Goal: Information Seeking & Learning: Learn about a topic

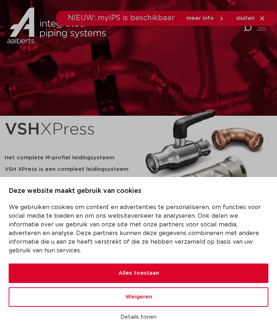
click at [137, 272] on button "Alles toestaan" at bounding box center [139, 273] width 260 height 19
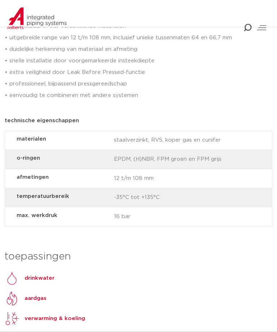
scroll to position [497, 0]
click at [41, 274] on p "drinkwater" at bounding box center [40, 278] width 30 height 9
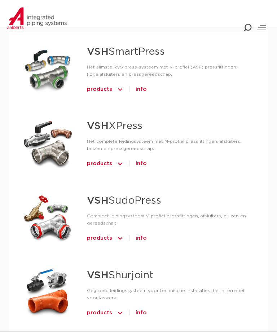
scroll to position [385, 0]
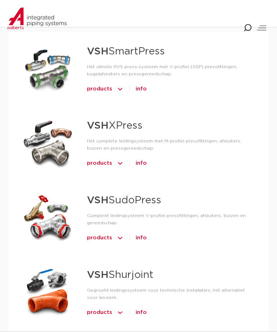
click at [104, 158] on span "products" at bounding box center [99, 164] width 25 height 12
click at [118, 159] on img at bounding box center [120, 164] width 7 height 12
click at [57, 145] on div at bounding box center [47, 143] width 55 height 51
click at [56, 146] on div at bounding box center [47, 143] width 55 height 51
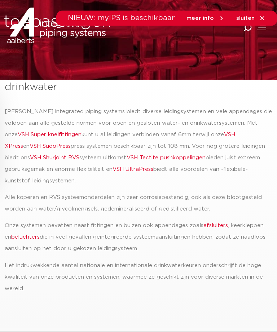
scroll to position [0, 0]
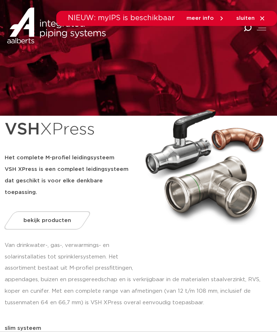
click at [45, 218] on span "bekijk producten" at bounding box center [47, 220] width 48 height 5
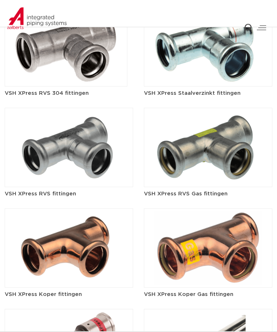
scroll to position [1008, 0]
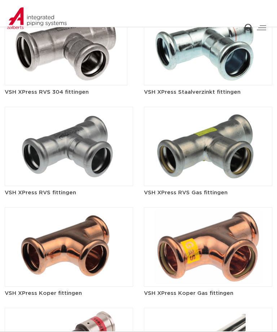
click at [85, 223] on img at bounding box center [69, 247] width 128 height 79
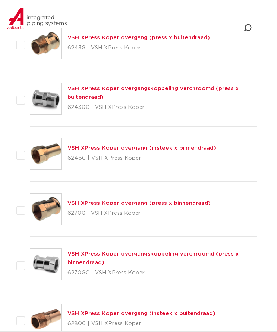
scroll to position [560, 0]
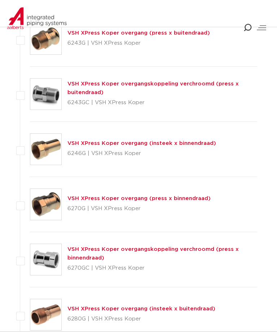
click at [45, 149] on img at bounding box center [45, 149] width 31 height 31
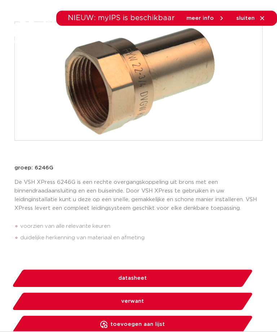
scroll to position [188, 0]
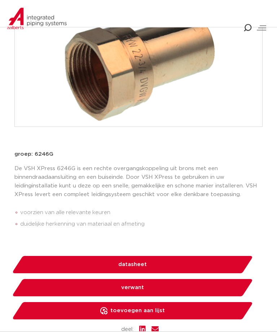
click at [131, 266] on span "datasheet" at bounding box center [132, 265] width 28 height 12
